Goal: Task Accomplishment & Management: Use online tool/utility

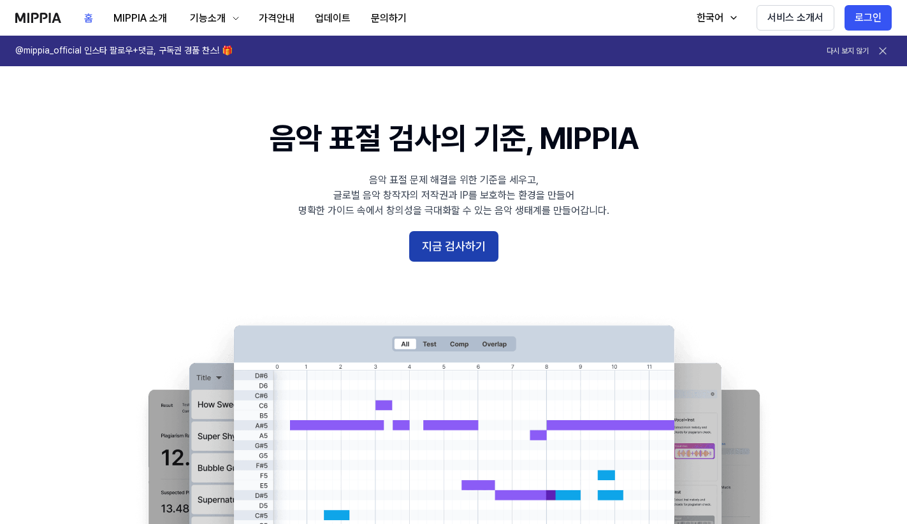
click at [463, 240] on button "지금 검사하기" at bounding box center [453, 246] width 89 height 31
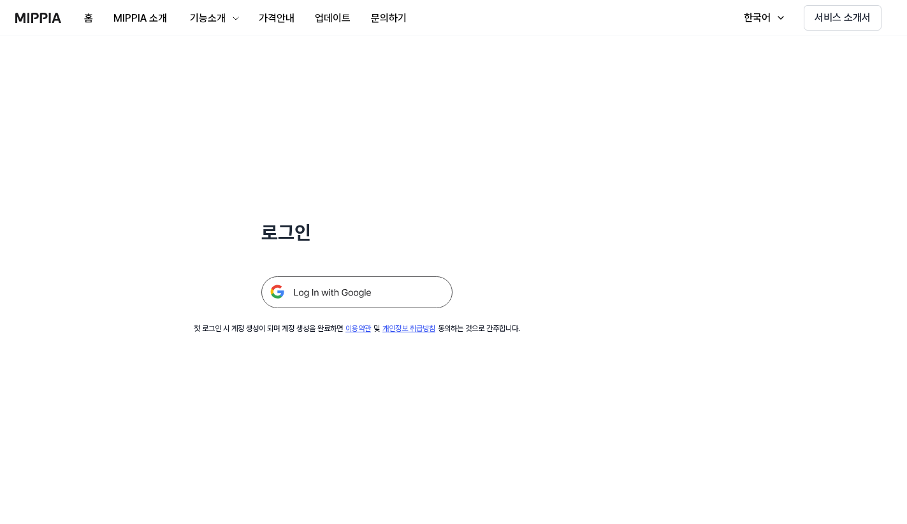
click at [381, 300] on img at bounding box center [356, 293] width 191 height 32
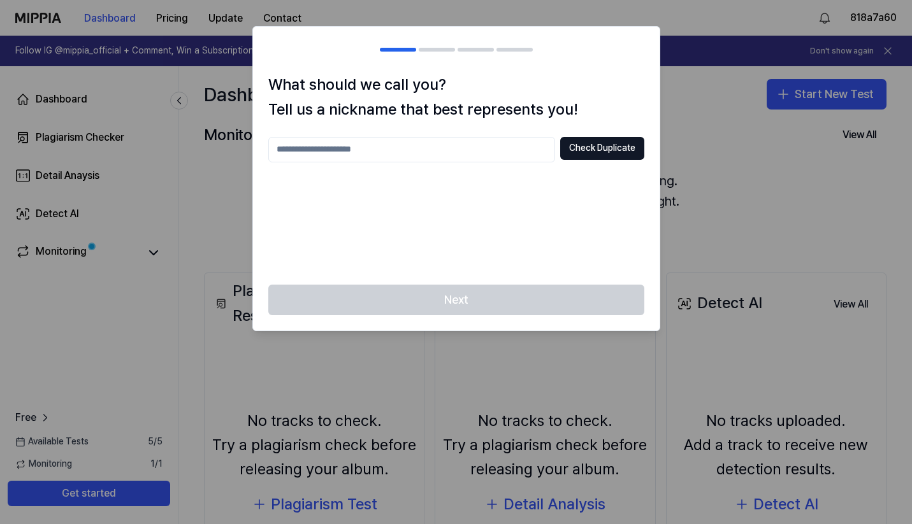
click at [421, 153] on input "text" at bounding box center [411, 149] width 287 height 25
type input "*********"
click at [584, 150] on button "Check Duplicate" at bounding box center [602, 148] width 84 height 23
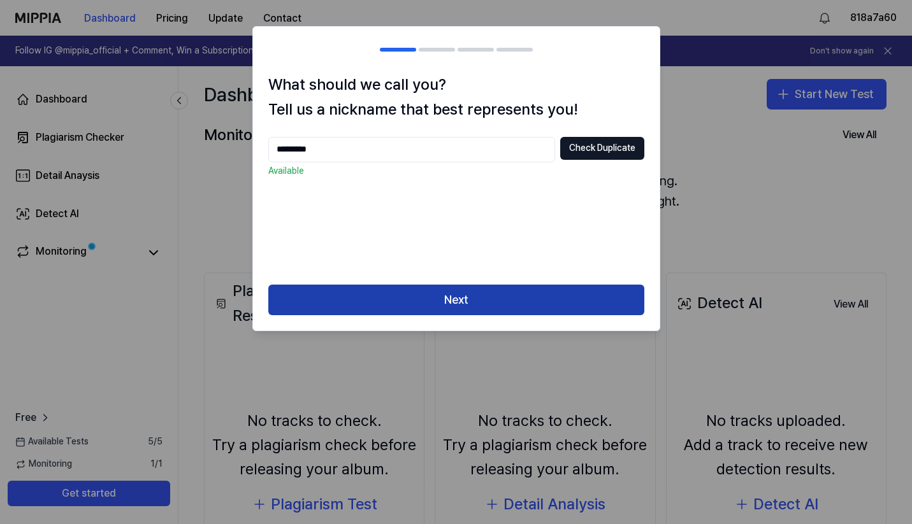
click at [472, 304] on button "Next" at bounding box center [456, 300] width 376 height 31
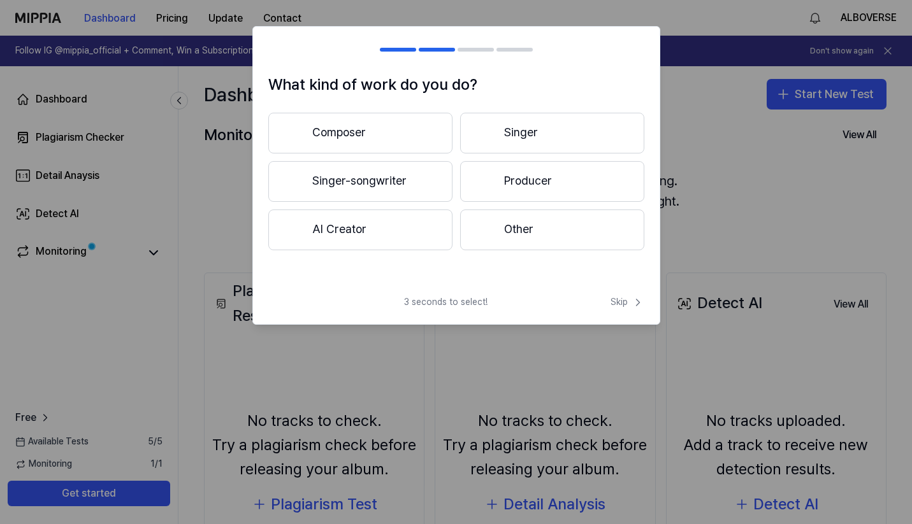
click at [359, 227] on button "AI Creator" at bounding box center [360, 230] width 184 height 41
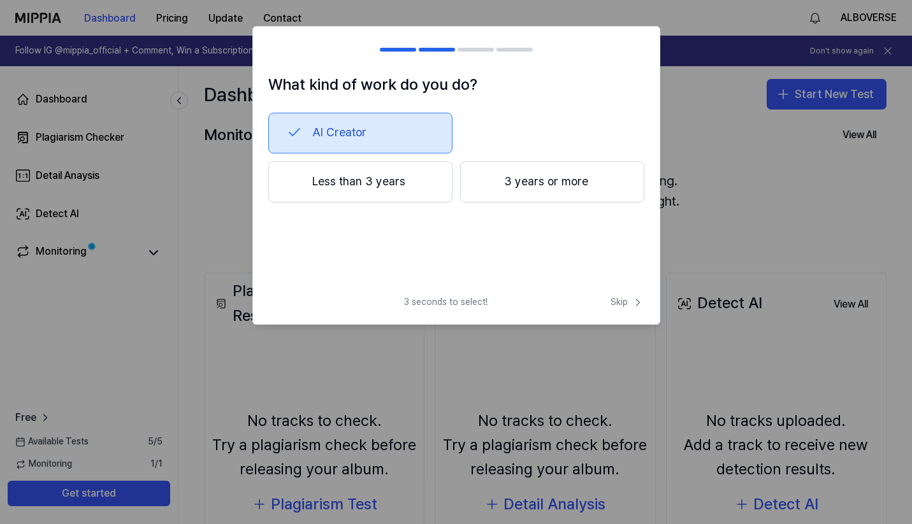
click at [379, 181] on button "Less than 3 years" at bounding box center [360, 182] width 184 height 42
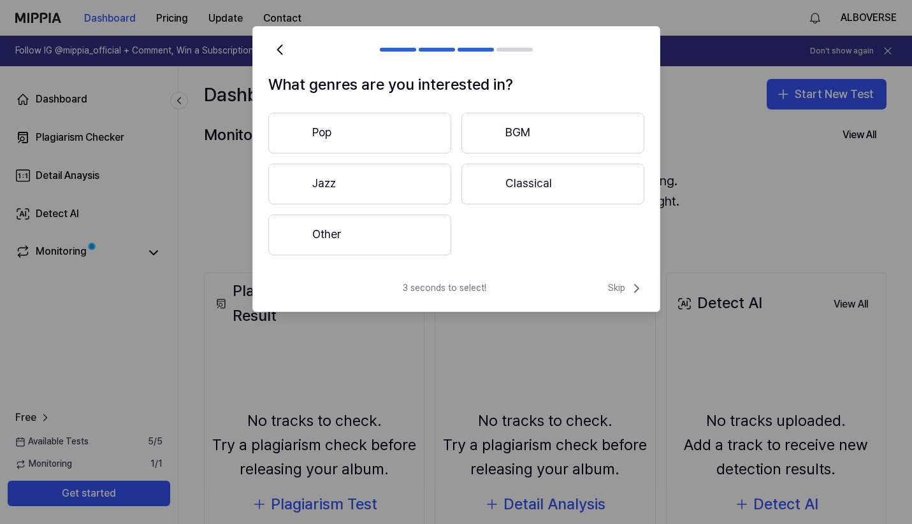
click at [386, 136] on button "Pop" at bounding box center [359, 133] width 183 height 41
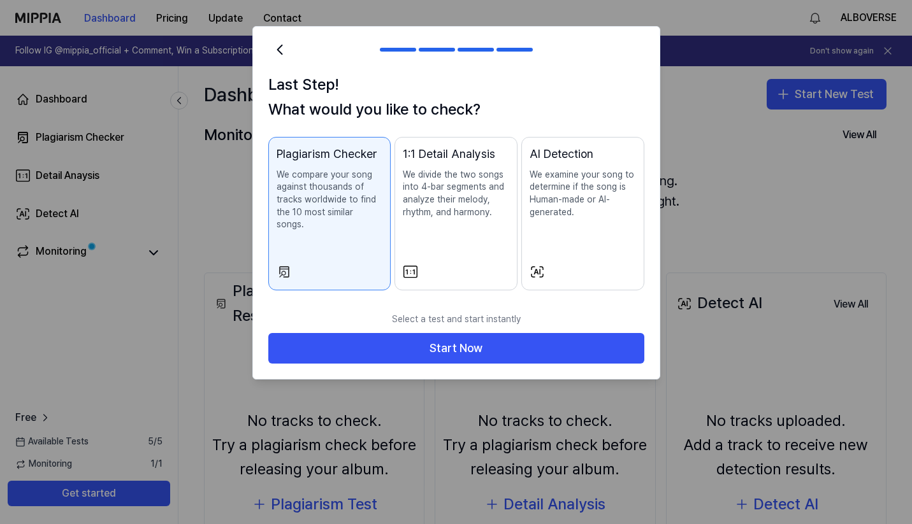
click at [389, 264] on button "Plagiarism Checker We compare your song against thousands of tracks worldwide t…" at bounding box center [329, 214] width 123 height 154
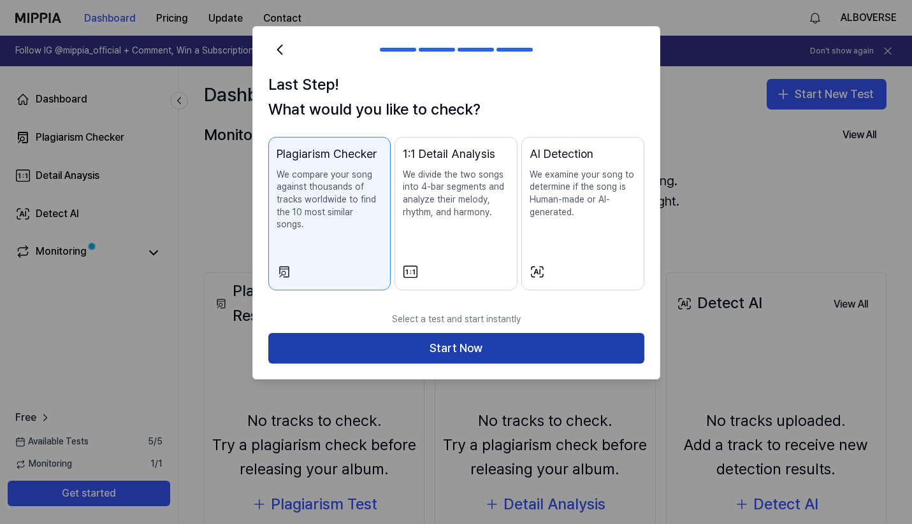
click at [533, 333] on button "Start Now" at bounding box center [456, 348] width 376 height 31
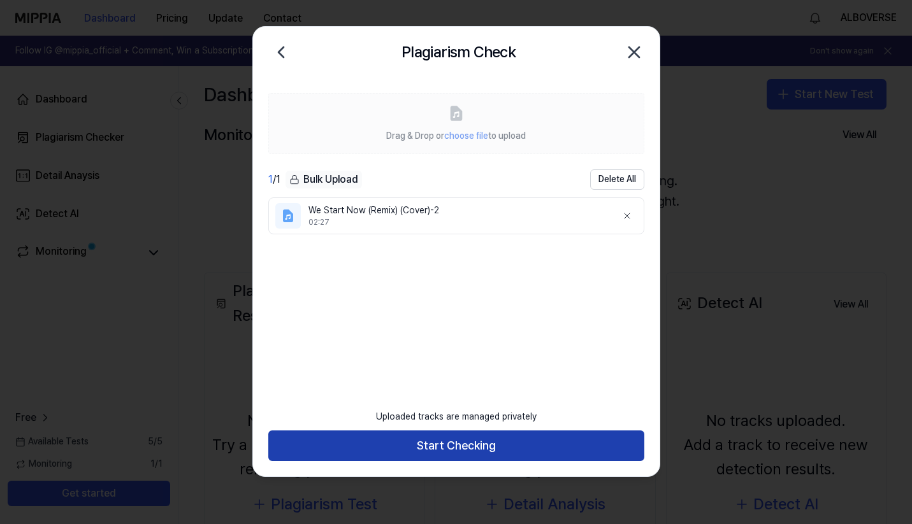
click at [435, 449] on button "Start Checking" at bounding box center [456, 446] width 376 height 31
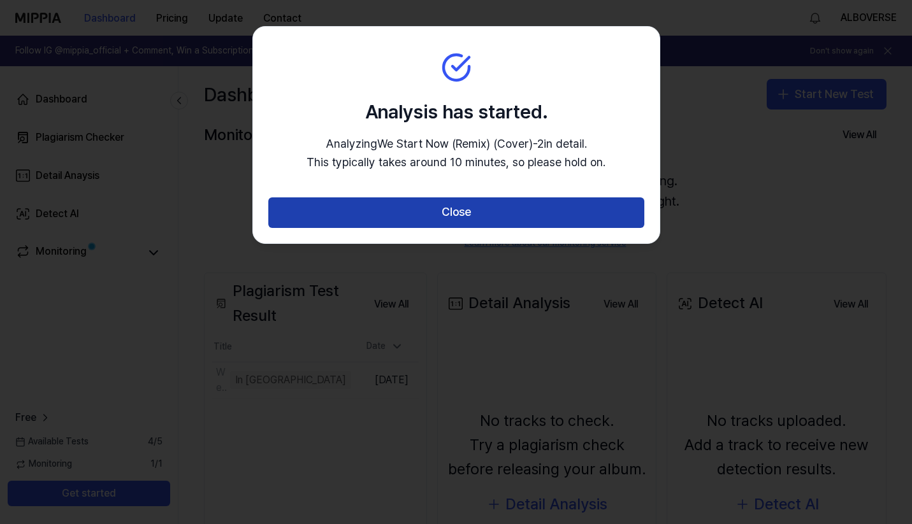
click at [451, 220] on button "Close" at bounding box center [456, 213] width 376 height 31
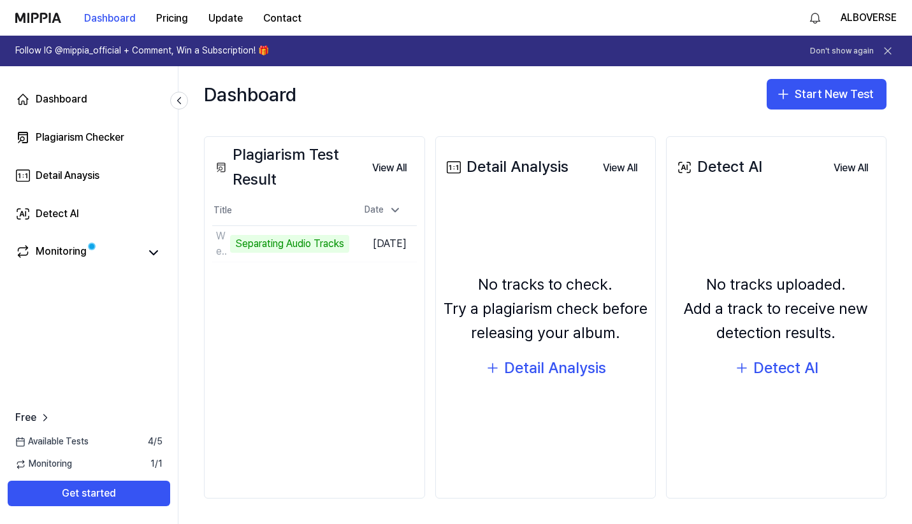
scroll to position [136, 0]
click at [784, 373] on div "Detect AI" at bounding box center [785, 369] width 65 height 24
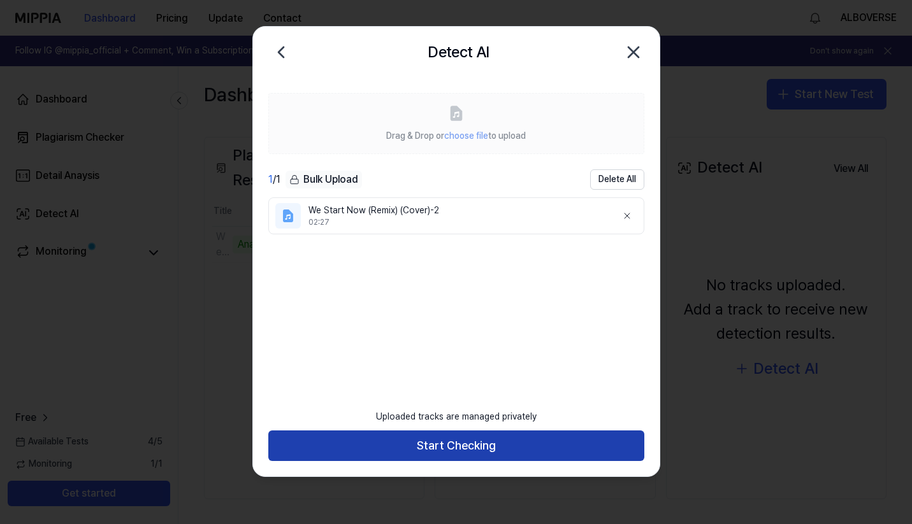
click at [463, 444] on button "Start Checking" at bounding box center [456, 446] width 376 height 31
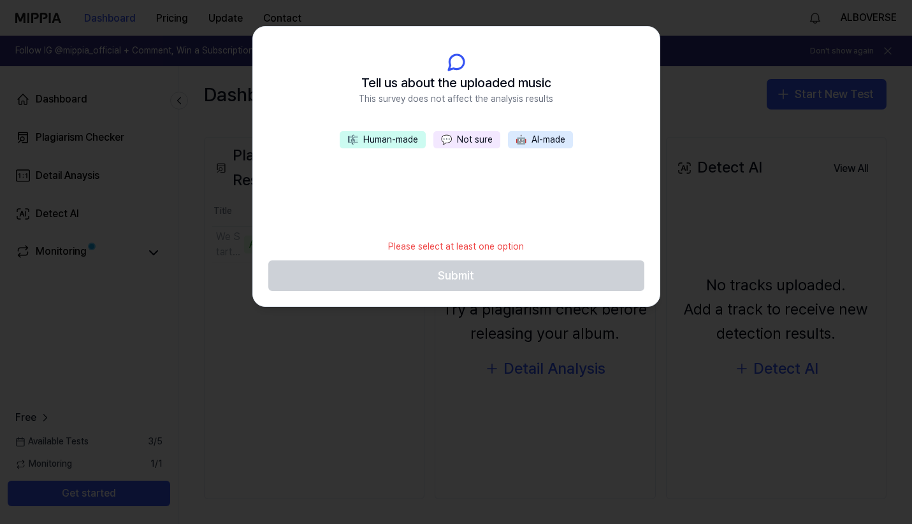
click at [538, 136] on button "🤖 AI-made" at bounding box center [540, 140] width 65 height 18
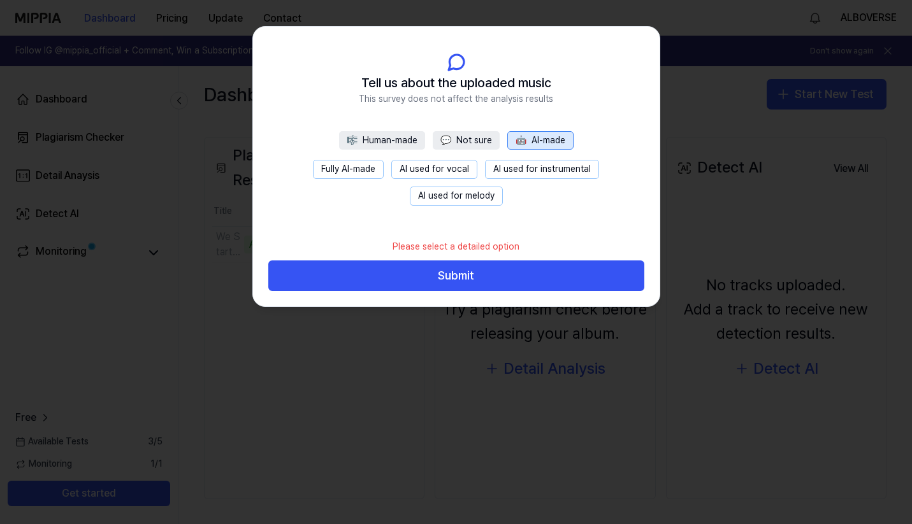
click at [538, 136] on button "🤖 AI-made" at bounding box center [540, 140] width 66 height 19
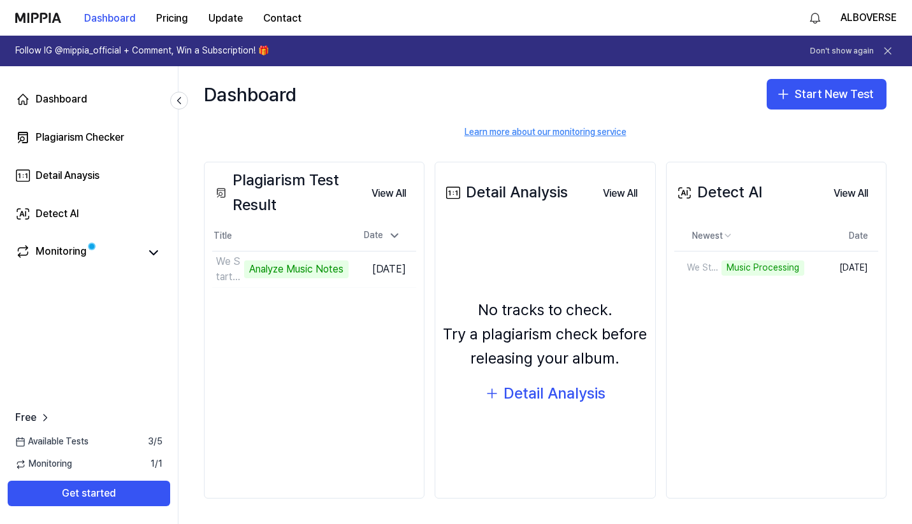
scroll to position [110, 0]
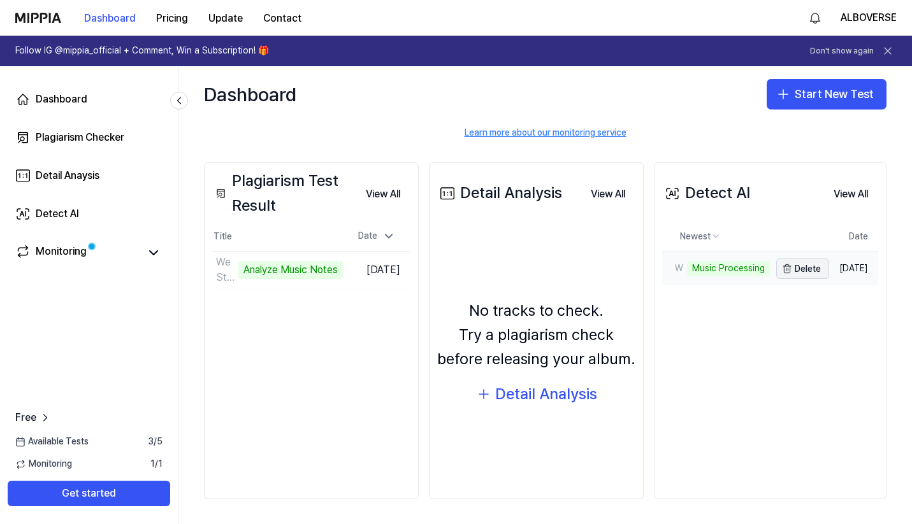
click at [782, 268] on icon "button" at bounding box center [787, 269] width 10 height 10
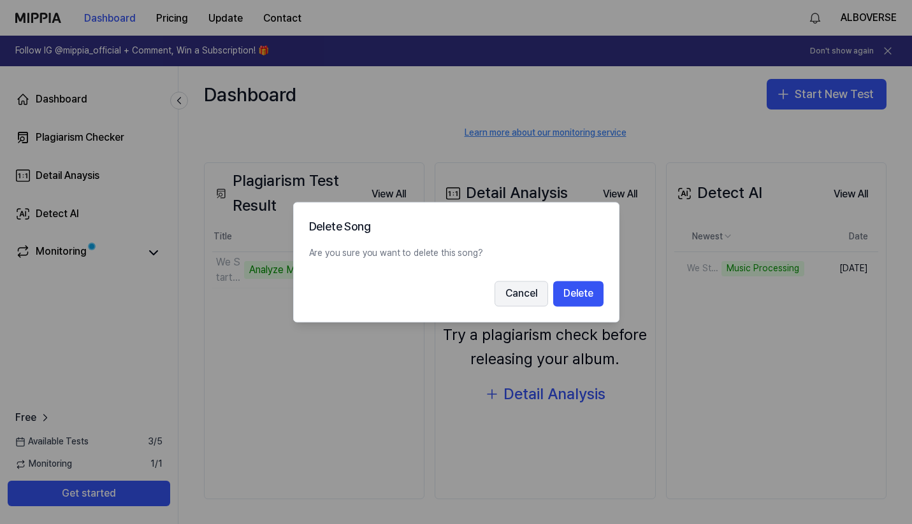
click at [517, 292] on button "Cancel" at bounding box center [521, 293] width 54 height 25
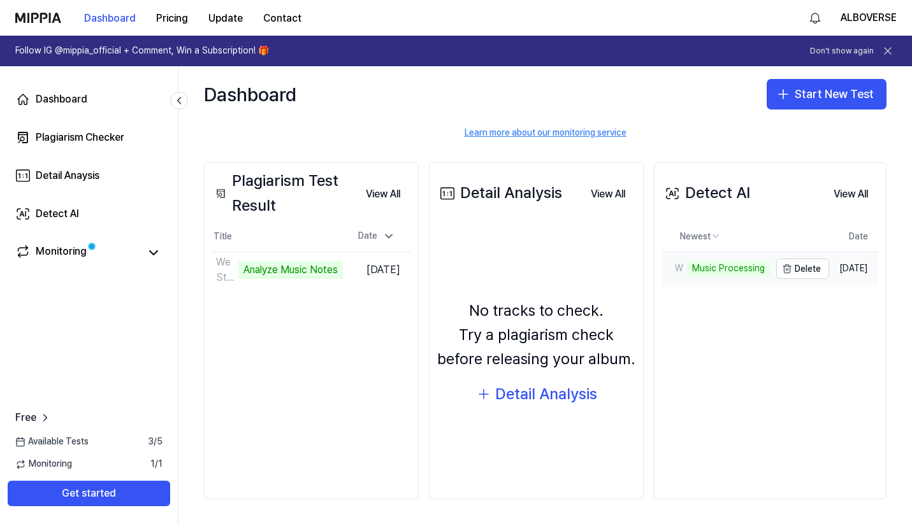
click at [724, 268] on div "Music Processing" at bounding box center [728, 268] width 83 height 15
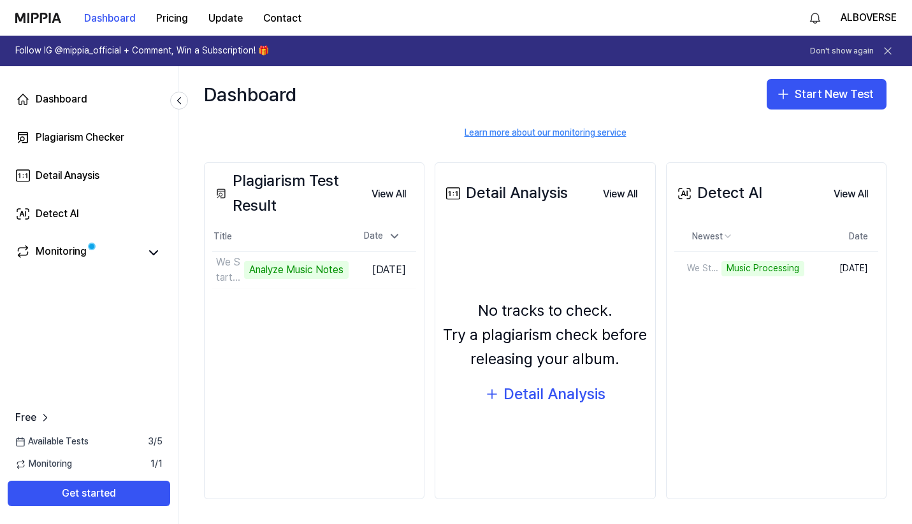
click at [732, 294] on div "Newest Date We Start Now (Remix) (Cover)-2 Music Processing Delete Oct 3, 2025" at bounding box center [776, 266] width 204 height 89
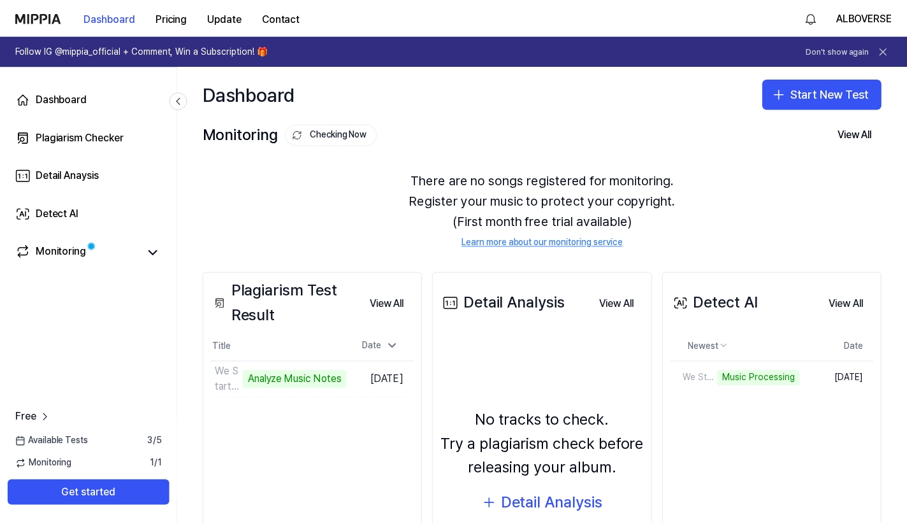
scroll to position [0, 0]
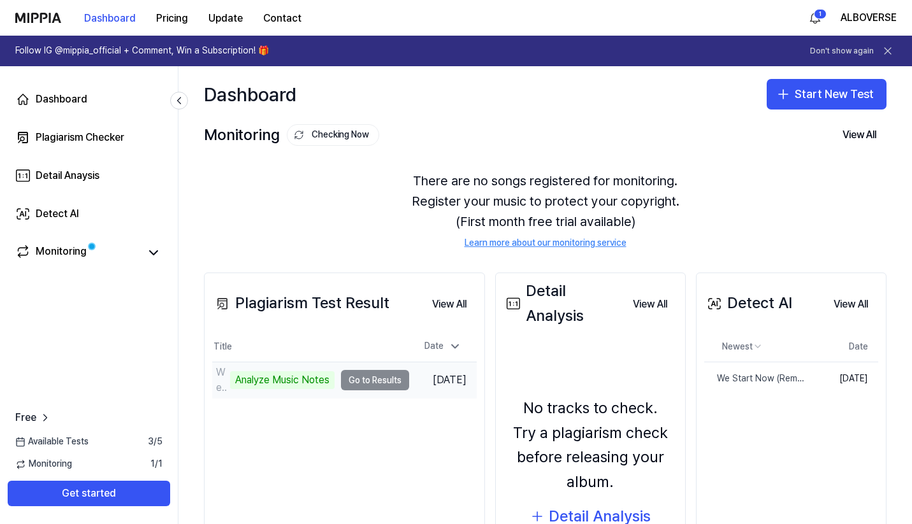
click at [350, 384] on td "We Start Now (Remix) (Cover)-2 Analyze Music Notes Go to Results" at bounding box center [310, 381] width 197 height 36
click at [359, 383] on td "We Start Now (Remix) (Cover)-2 Analyze Music Notes Go to Results" at bounding box center [310, 381] width 197 height 36
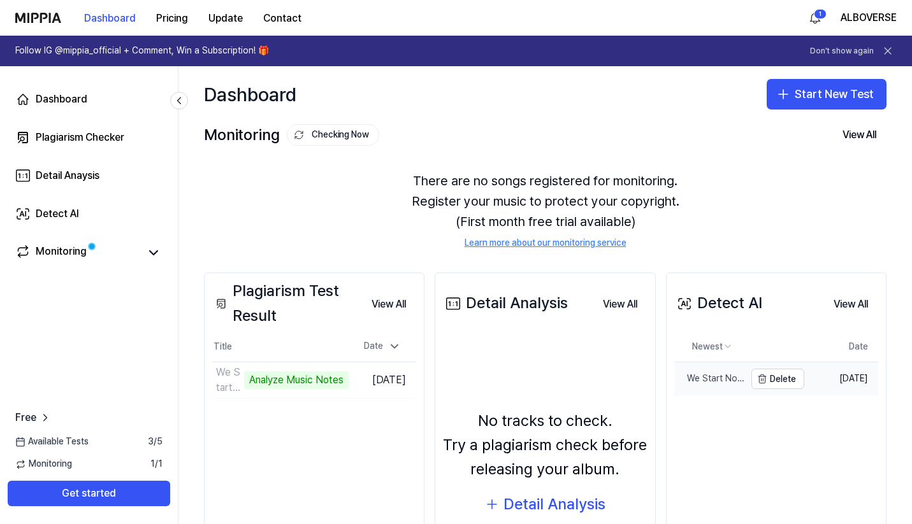
click at [716, 377] on div "We Start Now (Remix) (Cover)-2" at bounding box center [709, 379] width 71 height 13
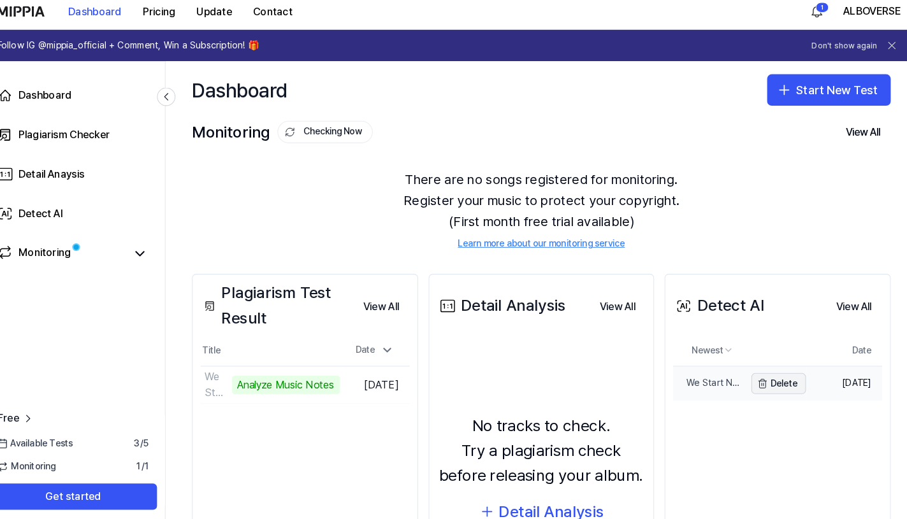
click at [761, 373] on button "Delete" at bounding box center [772, 379] width 53 height 20
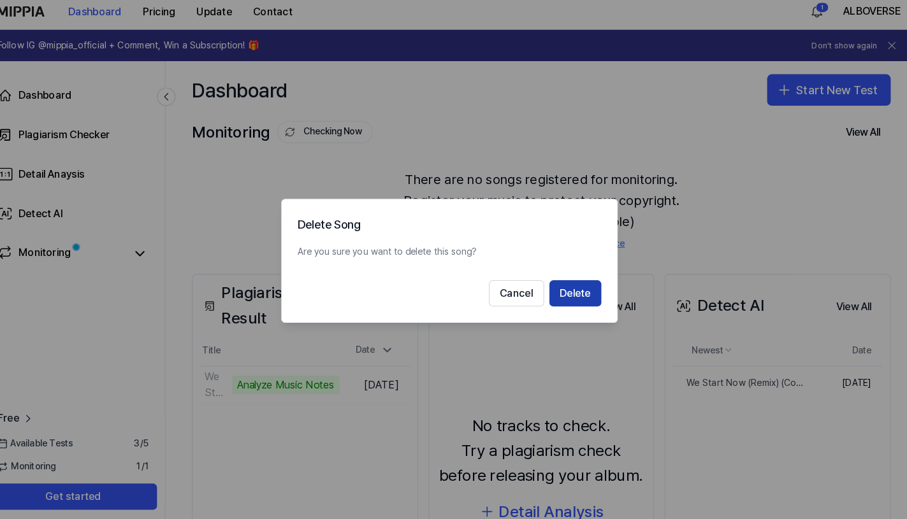
click at [559, 278] on button "Delete" at bounding box center [576, 290] width 50 height 25
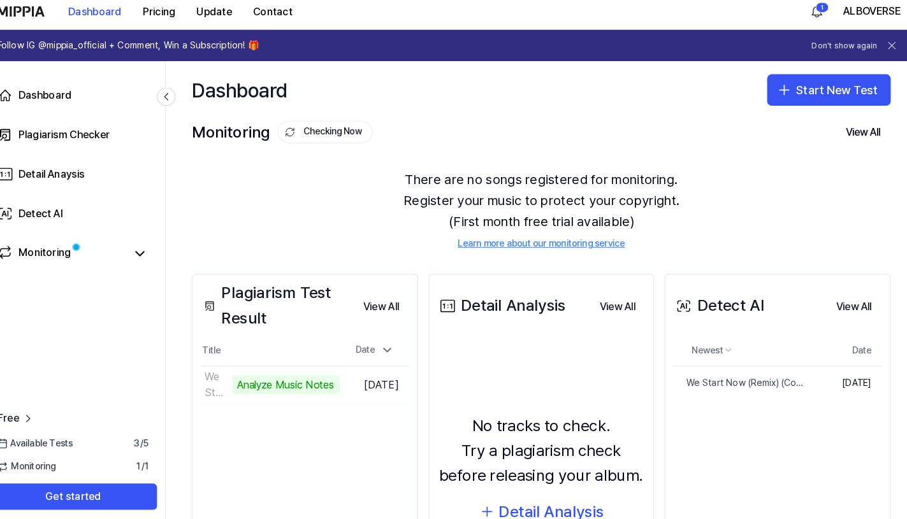
click at [559, 273] on div "Detail Analysis View All Detail Analysis No tracks to check. Try a plagiarism c…" at bounding box center [542, 440] width 219 height 335
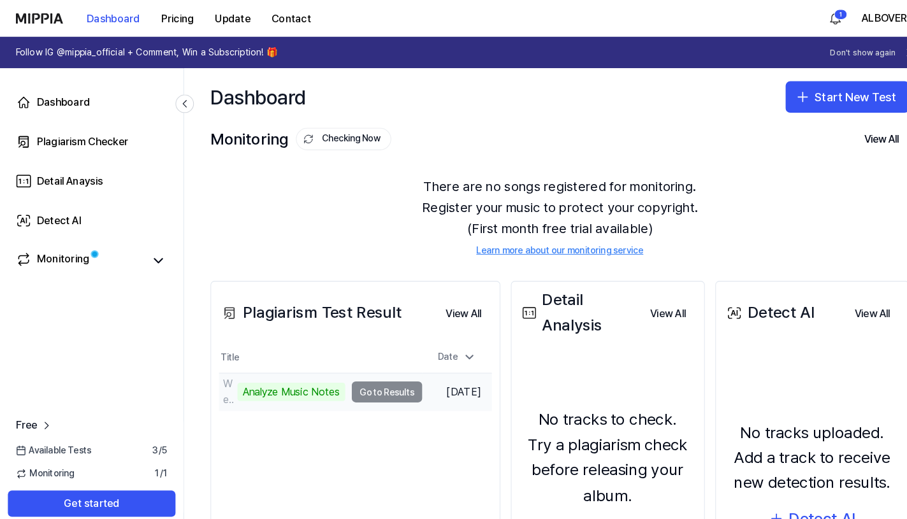
click at [355, 379] on td "We Start Now (Remix) (Cover)-2 Analyze Music Notes Go to Results" at bounding box center [310, 381] width 197 height 36
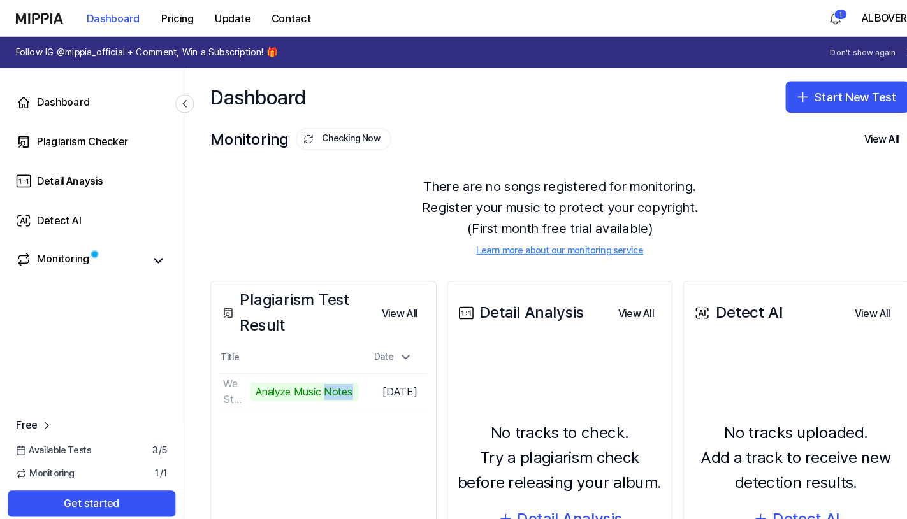
click at [289, 378] on div "Analyze Music Notes" at bounding box center [295, 381] width 105 height 18
click at [296, 422] on div "Plagiarism Test Result View All Plagiarism Test Result Title Date We Start Now …" at bounding box center [313, 453] width 219 height 361
click at [65, 247] on div "Monitoring" at bounding box center [61, 253] width 51 height 18
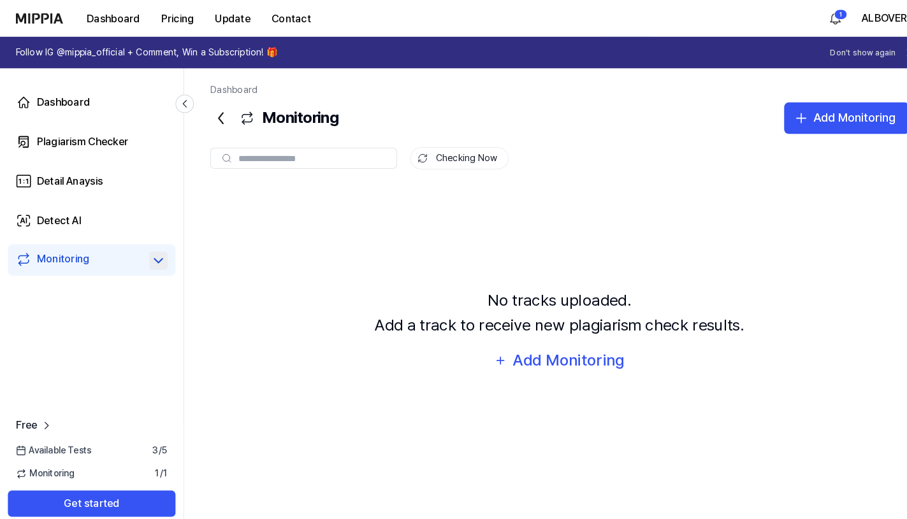
click at [158, 253] on icon at bounding box center [153, 252] width 15 height 15
click at [52, 103] on div "Dashboard" at bounding box center [62, 99] width 52 height 15
